Goal: Task Accomplishment & Management: Use online tool/utility

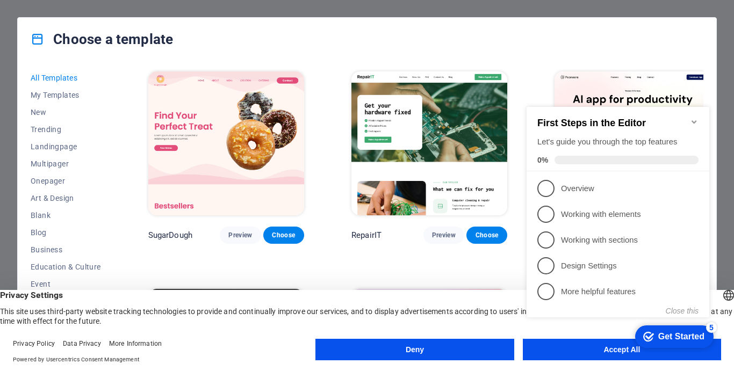
click at [551, 348] on div "checkmark Get Started 5 First Steps in the Editor Let's guide you through the t…" at bounding box center [621, 221] width 196 height 261
click at [690, 118] on icon "Minimize checklist" at bounding box center [694, 122] width 9 height 9
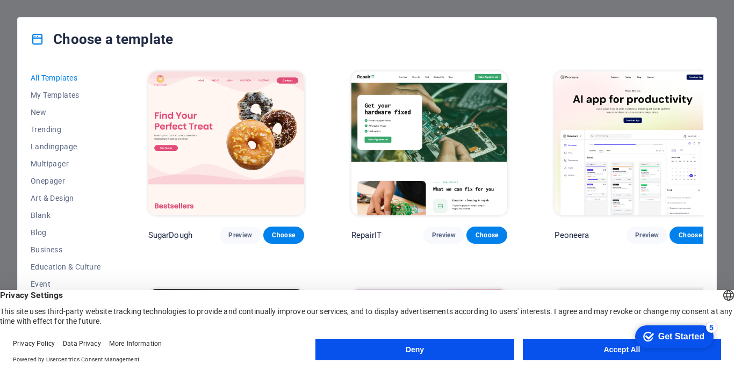
click at [601, 354] on button "Accept All" at bounding box center [622, 350] width 198 height 22
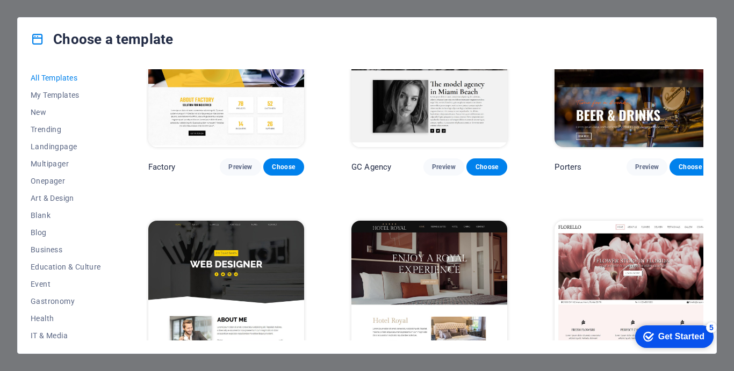
scroll to position [8533, 0]
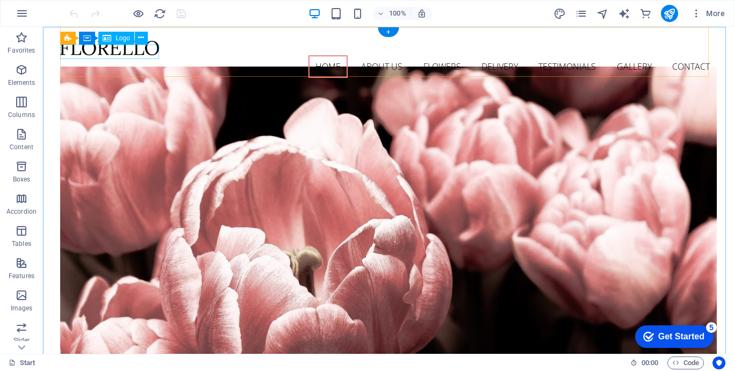
click at [140, 48] on div at bounding box center [388, 48] width 657 height 15
select select "px"
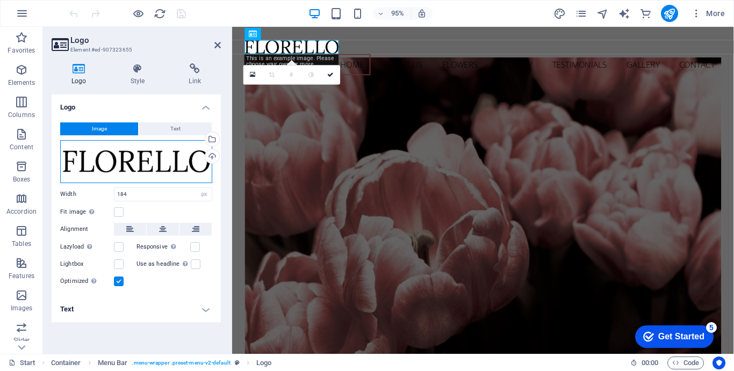
click at [201, 168] on div "Drag files here, click to choose files or select files from Files or our free s…" at bounding box center [136, 161] width 152 height 43
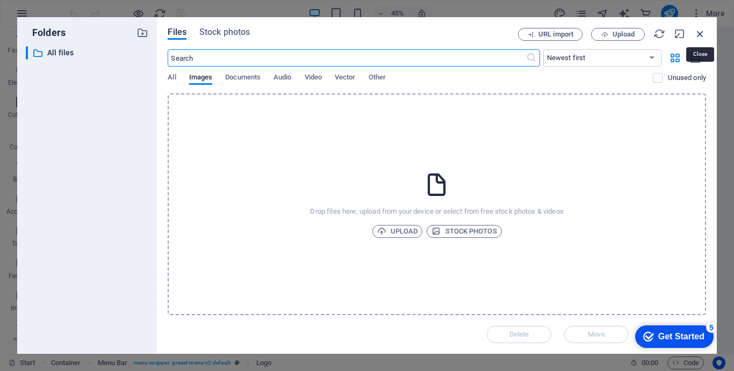
click at [699, 30] on icon "button" at bounding box center [701, 34] width 12 height 12
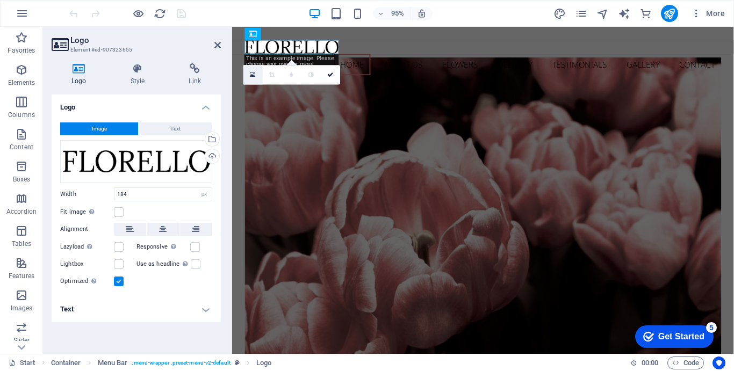
click at [252, 75] on icon at bounding box center [253, 74] width 6 height 7
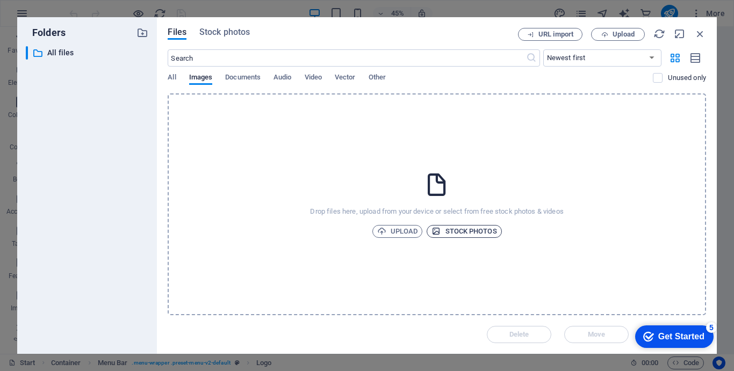
click at [445, 232] on span "Stock photos" at bounding box center [464, 231] width 65 height 13
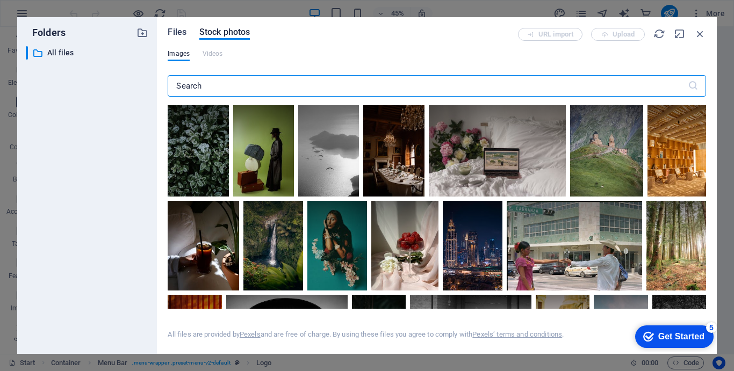
click at [183, 30] on span "Files" at bounding box center [177, 32] width 19 height 13
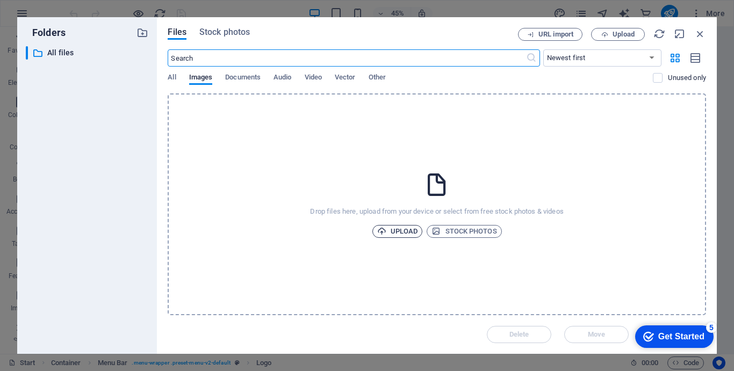
click at [395, 231] on span "Upload" at bounding box center [397, 231] width 41 height 13
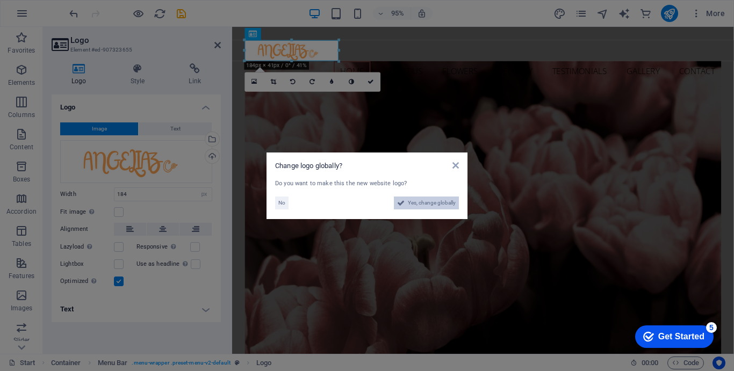
click at [428, 206] on span "Yes, change globally" at bounding box center [432, 203] width 48 height 13
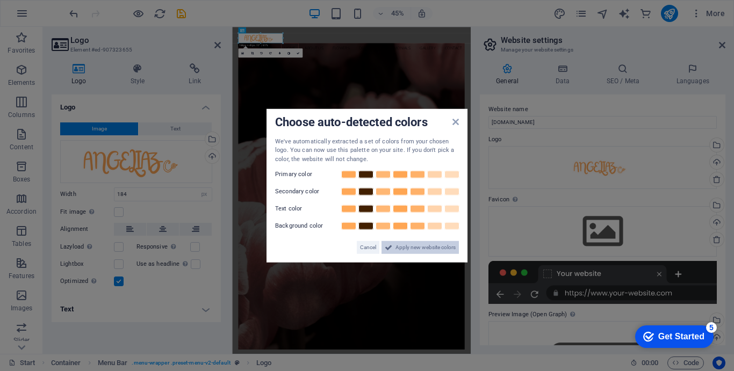
click at [404, 250] on span "Apply new website colors" at bounding box center [426, 247] width 60 height 13
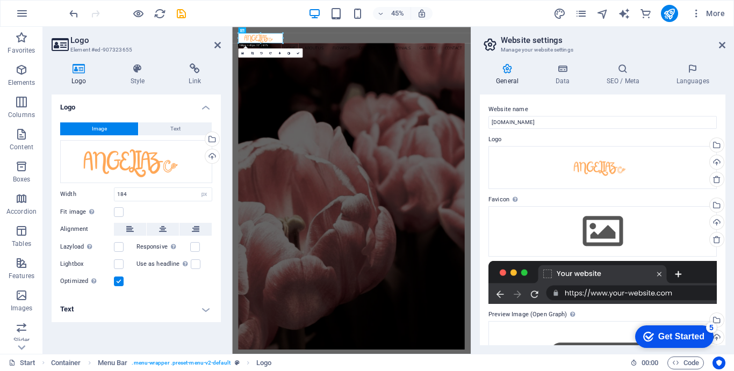
click at [174, 105] on h4 "Logo" at bounding box center [136, 104] width 169 height 19
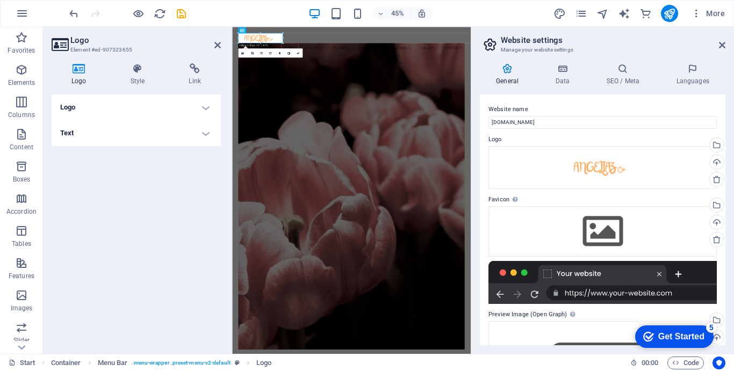
click at [174, 105] on h4 "Logo" at bounding box center [136, 108] width 169 height 26
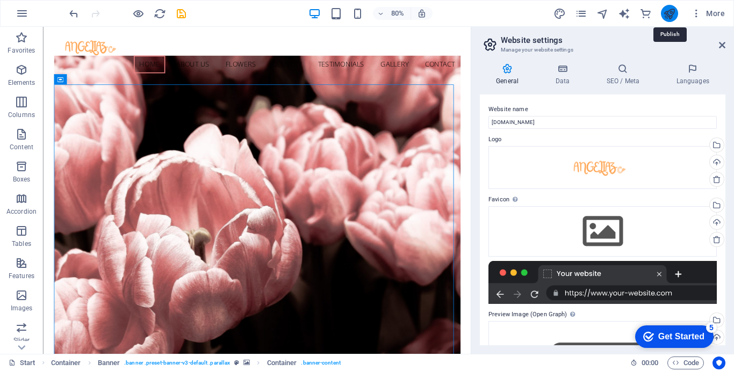
click at [673, 19] on icon "publish" at bounding box center [669, 14] width 12 height 12
